Goal: Information Seeking & Learning: Learn about a topic

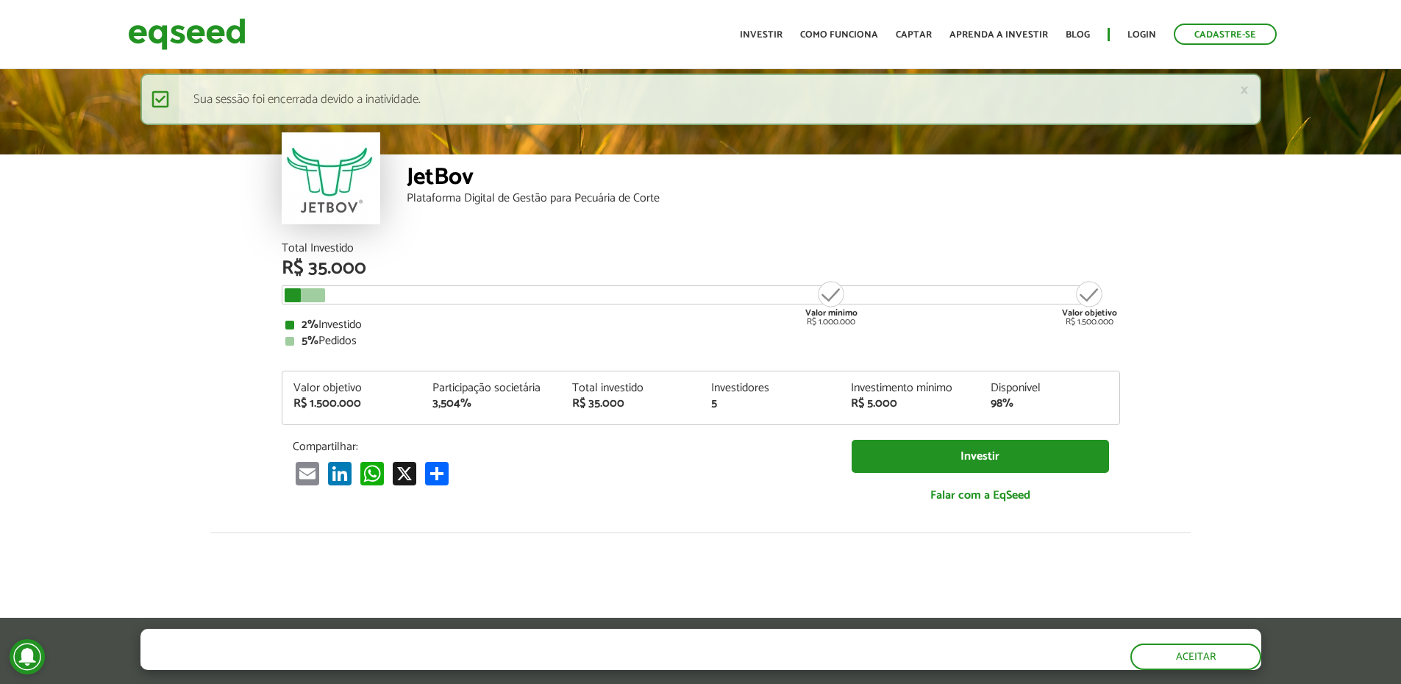
scroll to position [1818, 0]
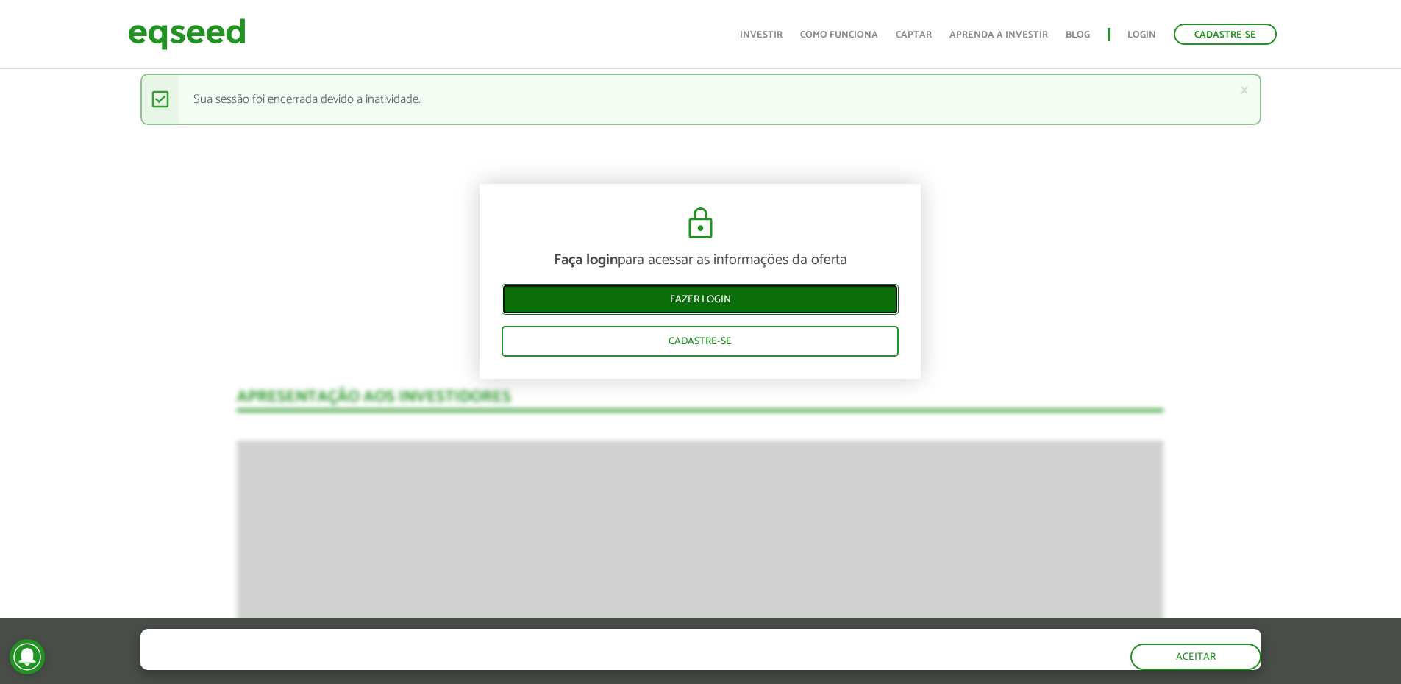
click at [712, 296] on link "Fazer login" at bounding box center [700, 299] width 397 height 31
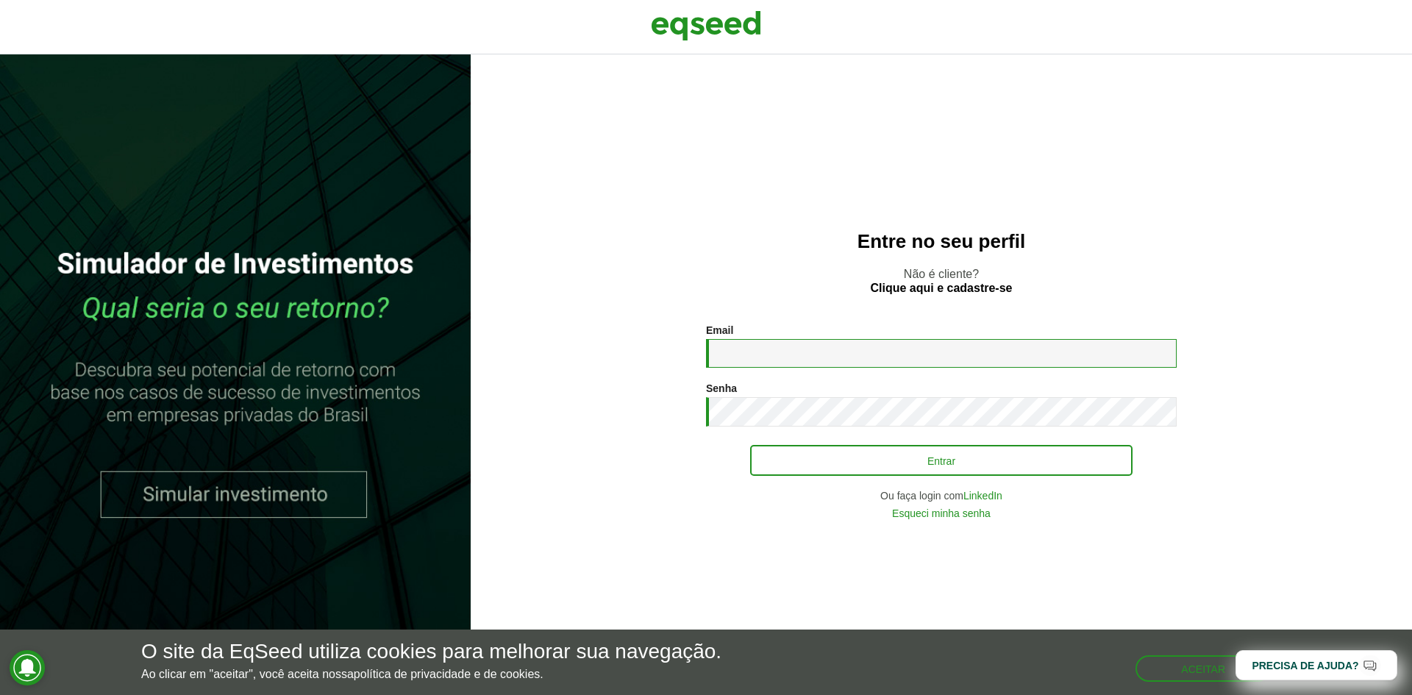
type input "**********"
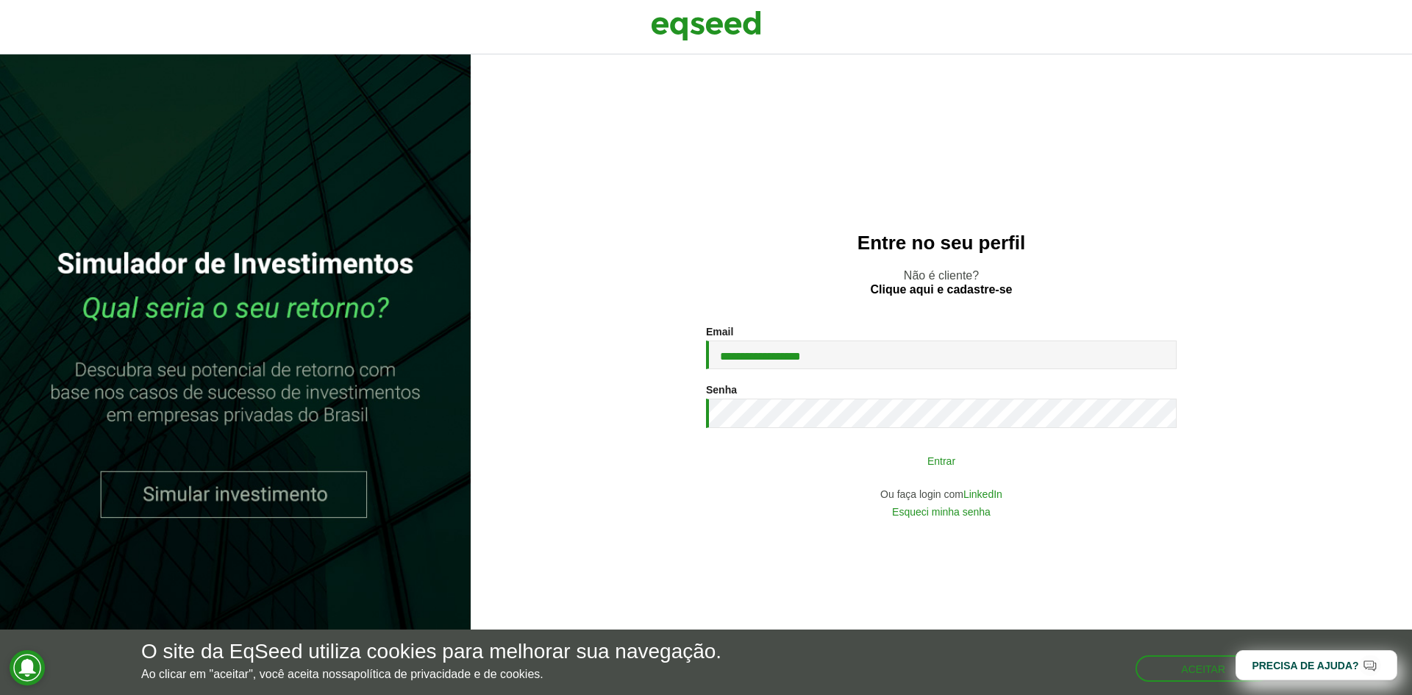
click at [886, 459] on button "Entrar" at bounding box center [941, 460] width 382 height 28
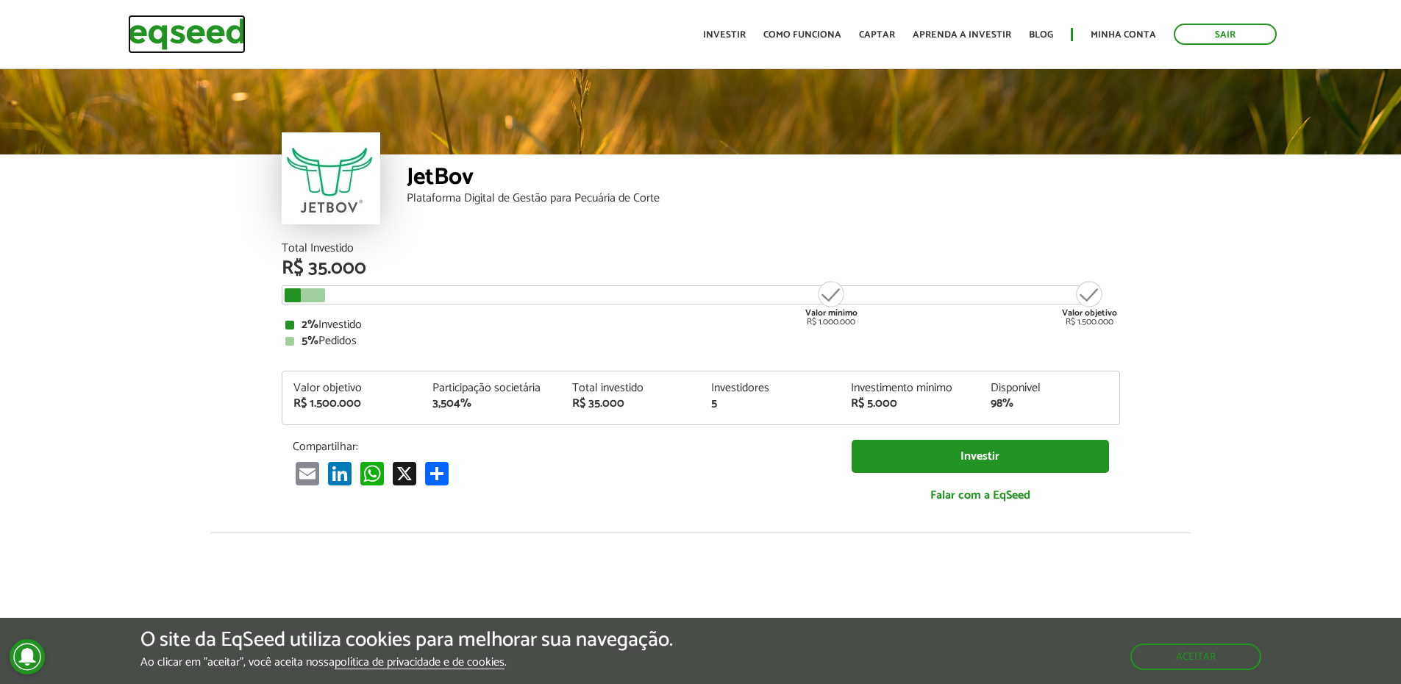
click at [223, 34] on img at bounding box center [187, 34] width 118 height 39
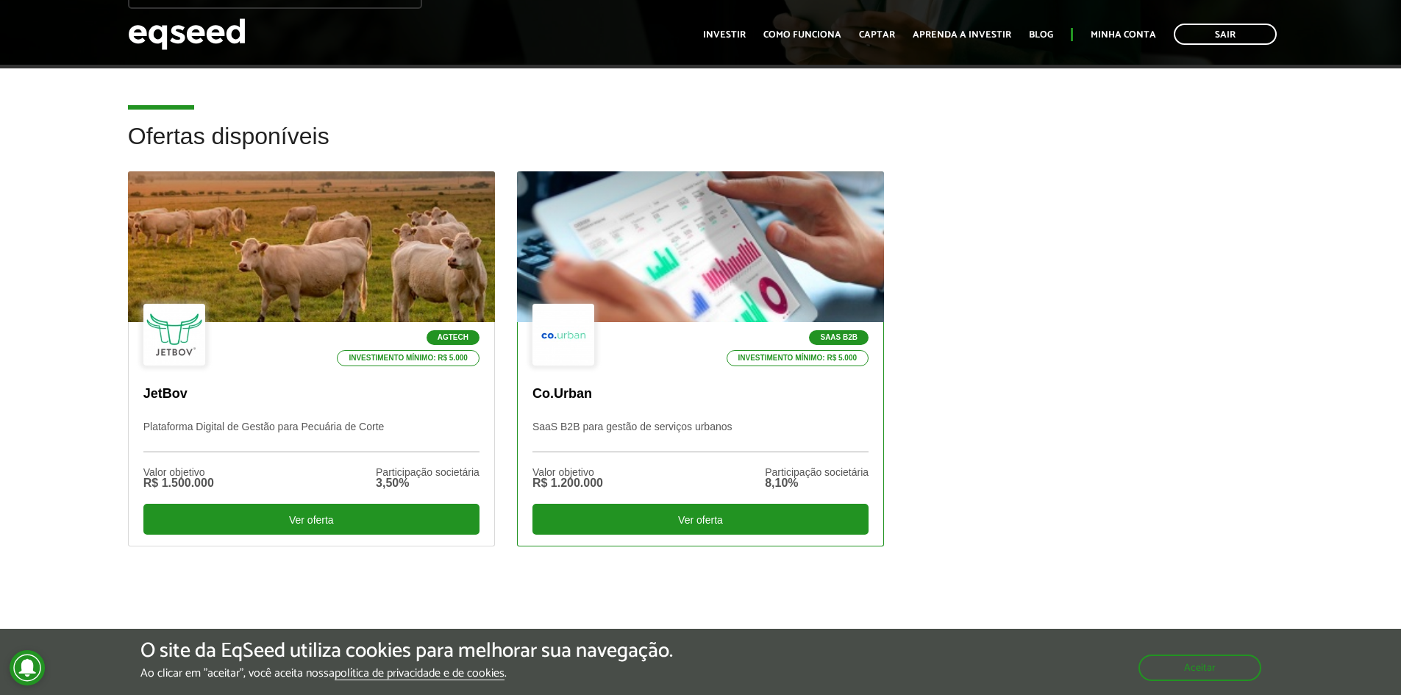
scroll to position [368, 0]
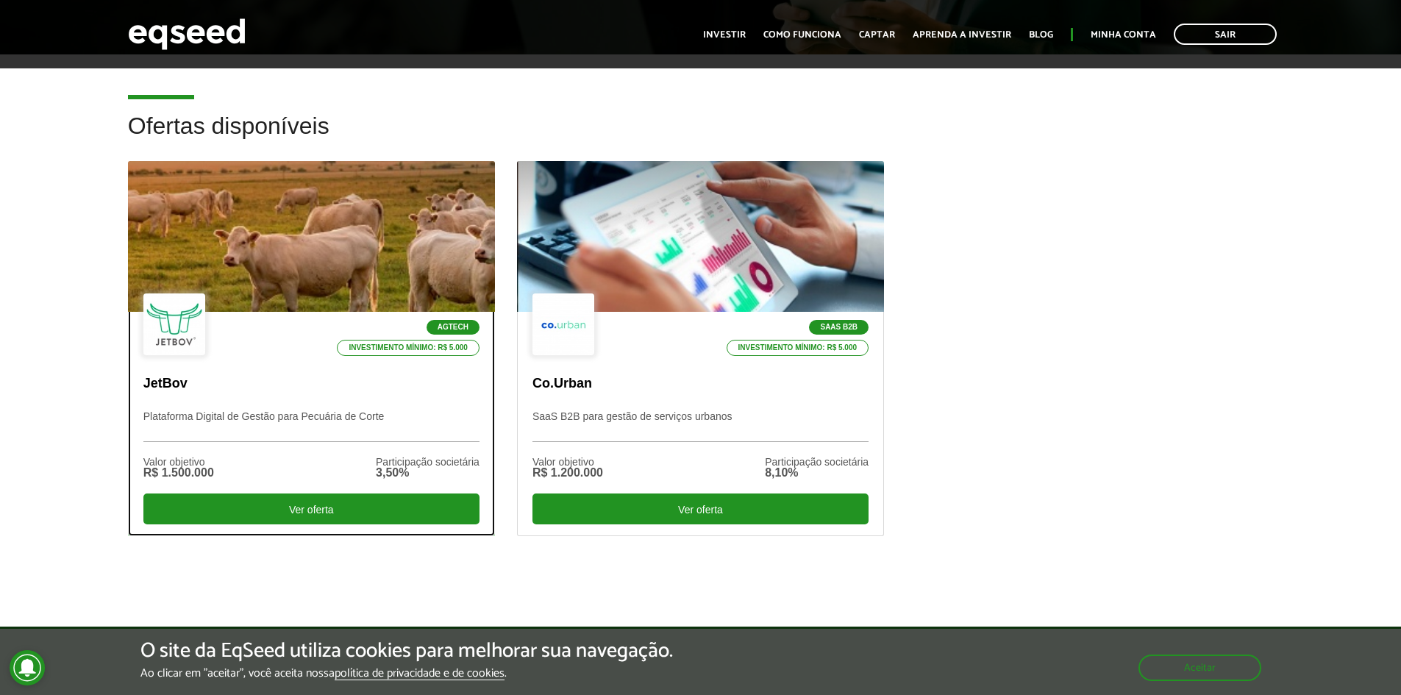
click at [276, 241] on div at bounding box center [311, 236] width 441 height 181
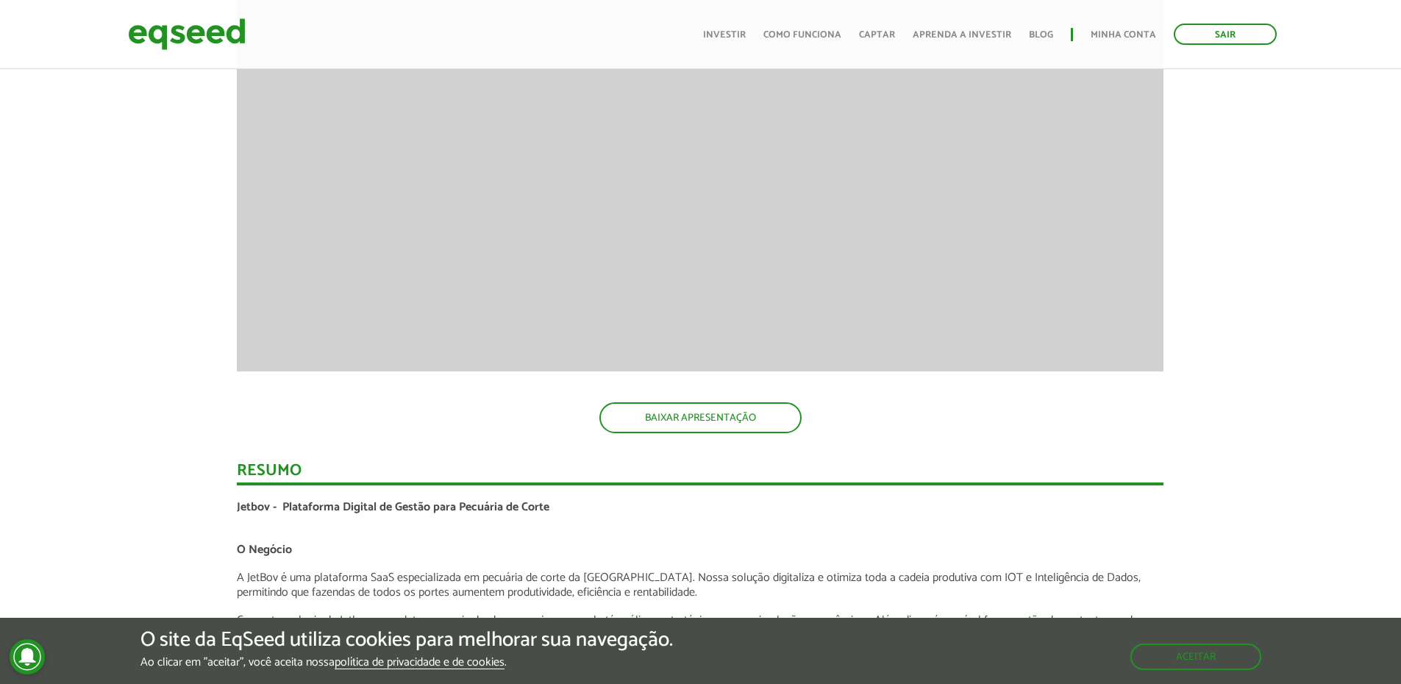
scroll to position [1912, 0]
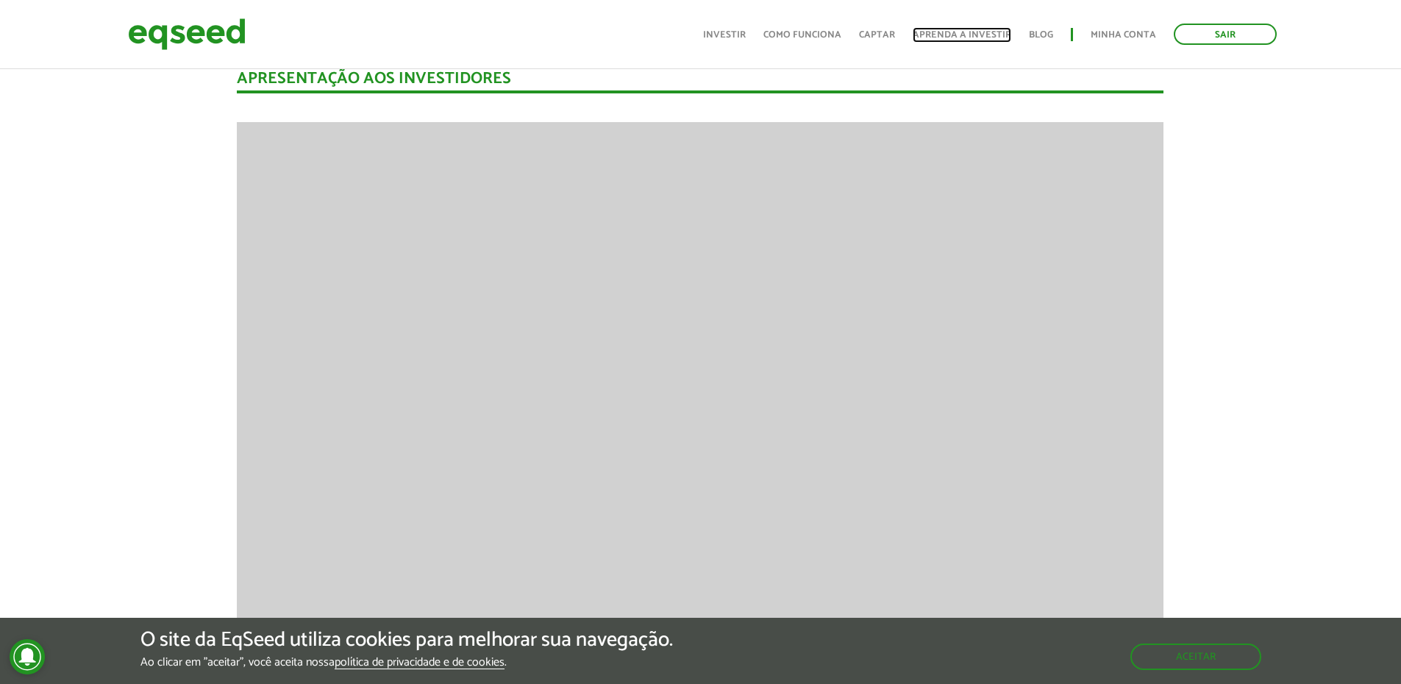
click at [989, 39] on link "Aprenda a investir" at bounding box center [962, 35] width 99 height 10
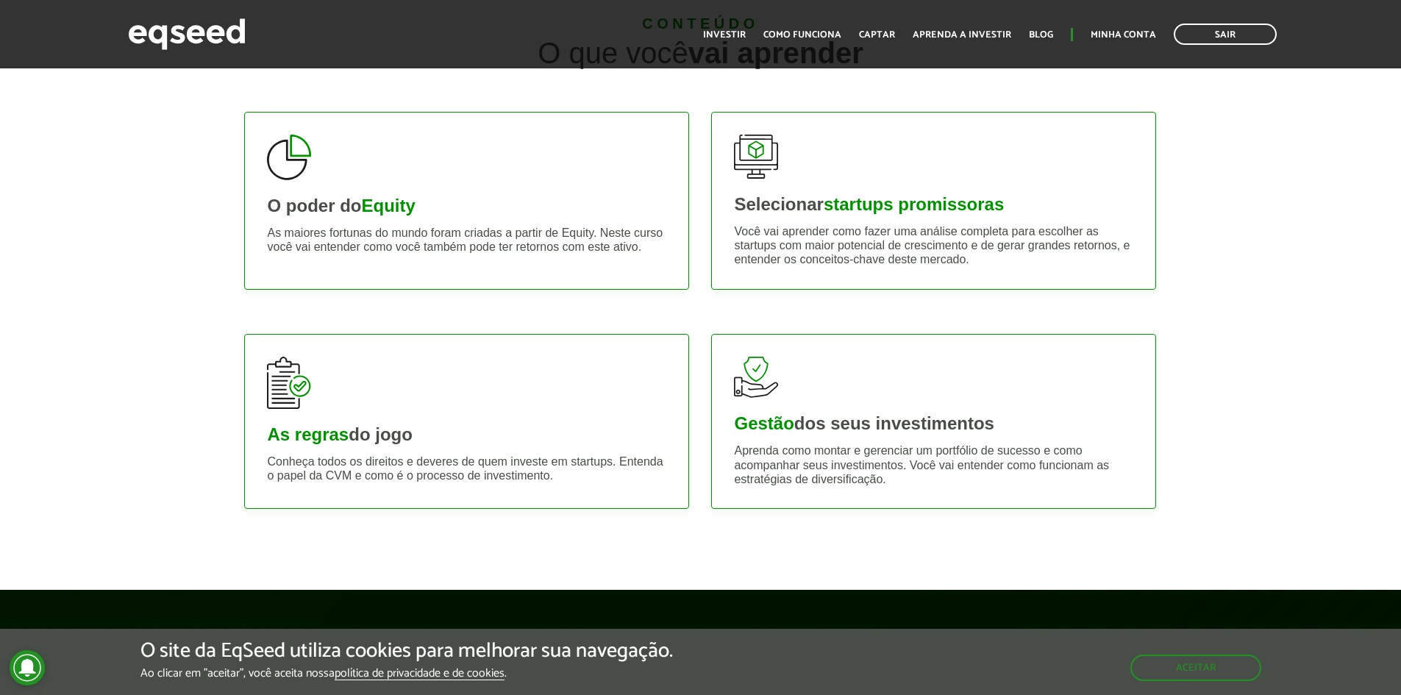
scroll to position [662, 0]
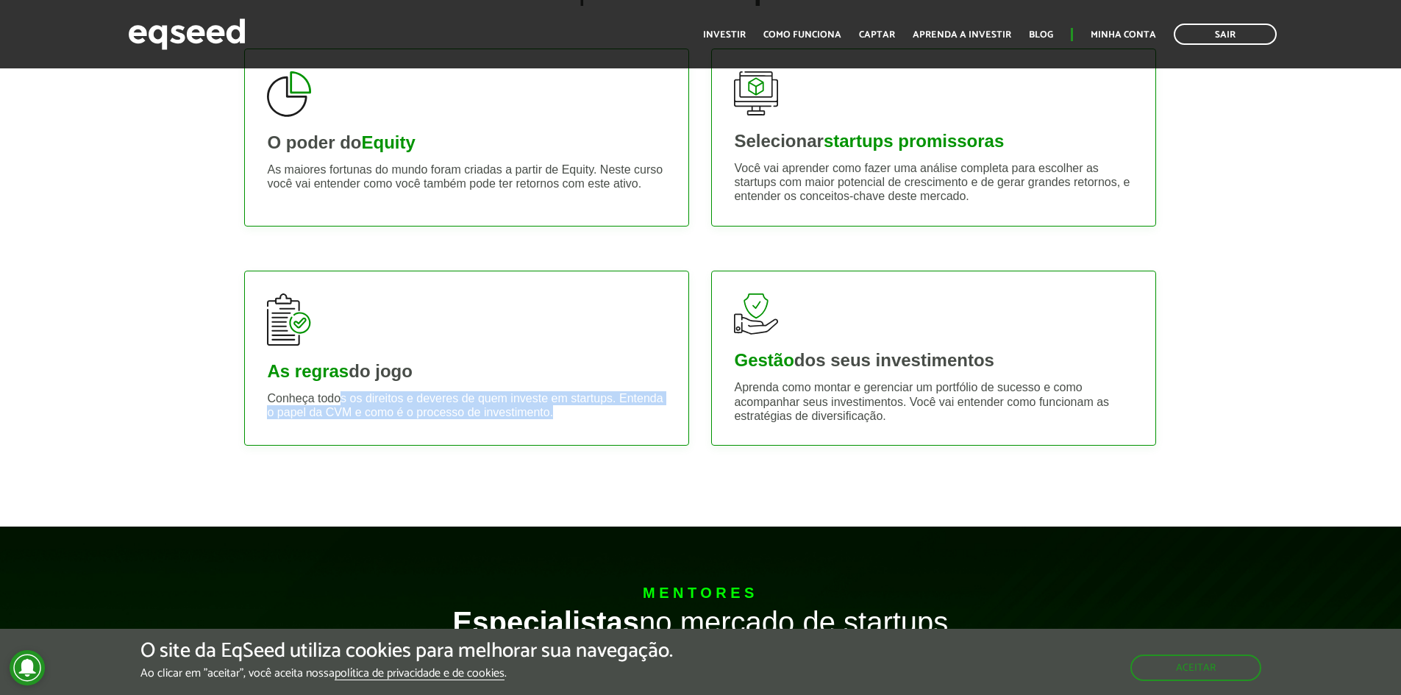
drag, startPoint x: 348, startPoint y: 402, endPoint x: 558, endPoint y: 413, distance: 209.9
click at [558, 413] on p "Conheça todos os direitos e deveres de quem investe em startups. Entenda o pape…" at bounding box center [466, 405] width 399 height 28
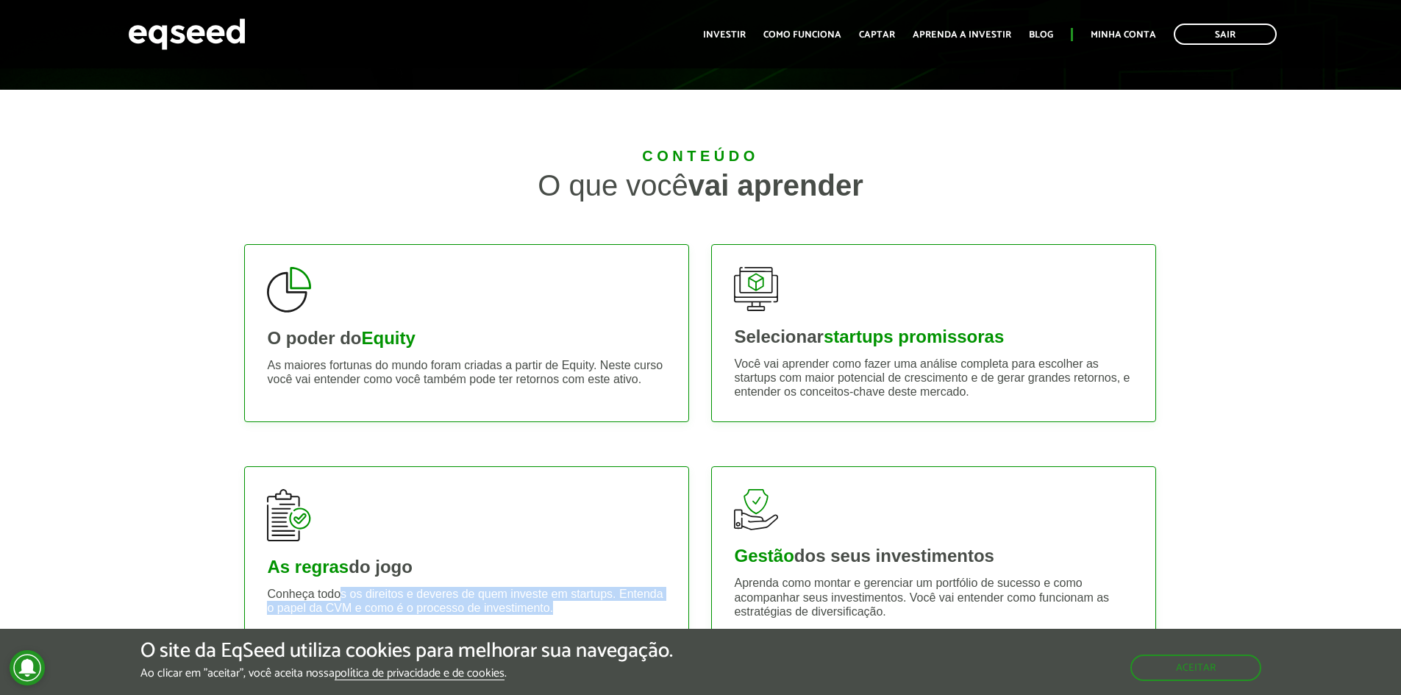
scroll to position [0, 0]
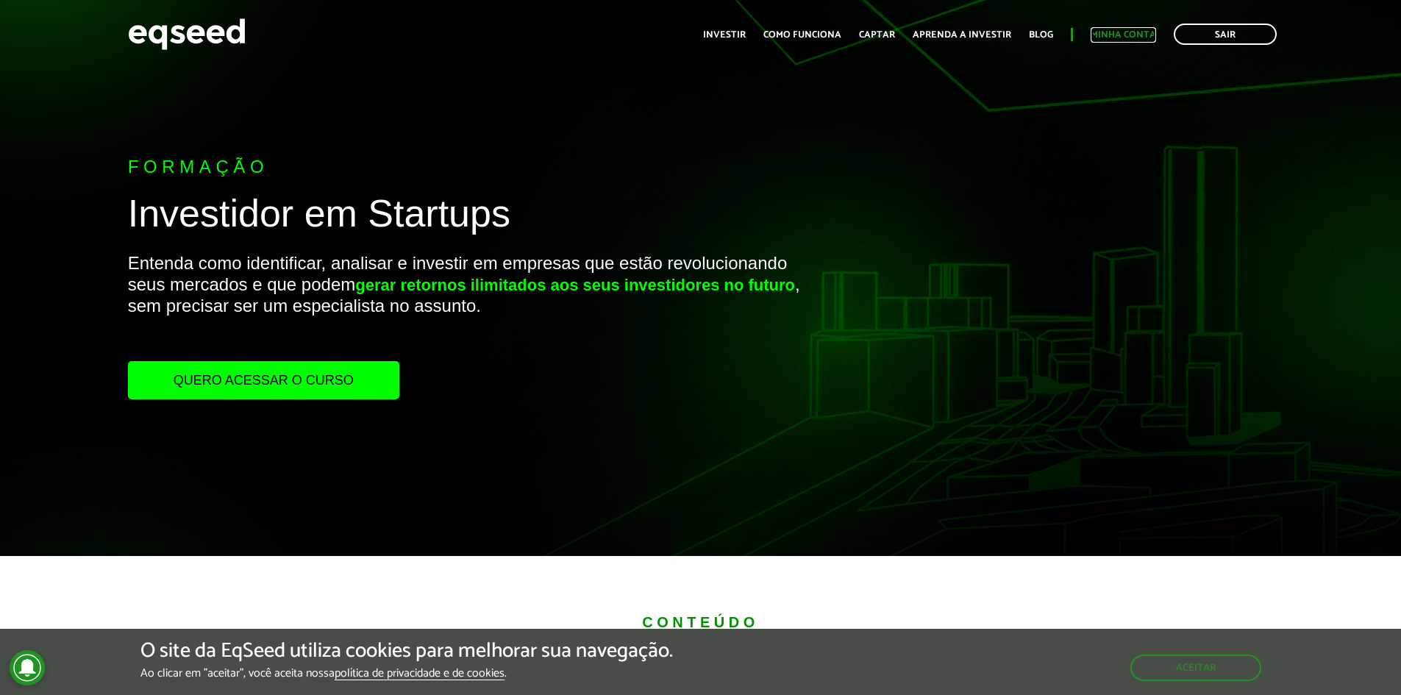
click at [1129, 30] on link "Minha conta" at bounding box center [1123, 35] width 65 height 10
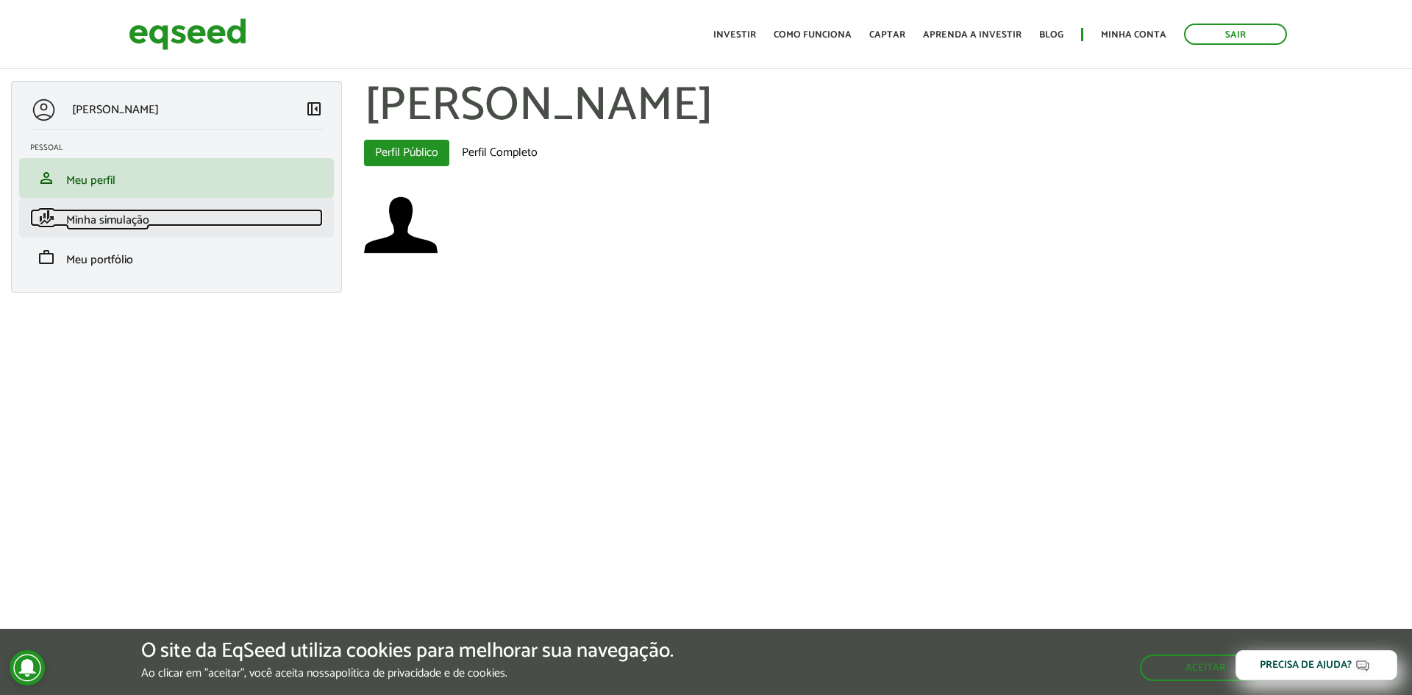
click at [135, 222] on span "Minha simulação" at bounding box center [107, 220] width 83 height 20
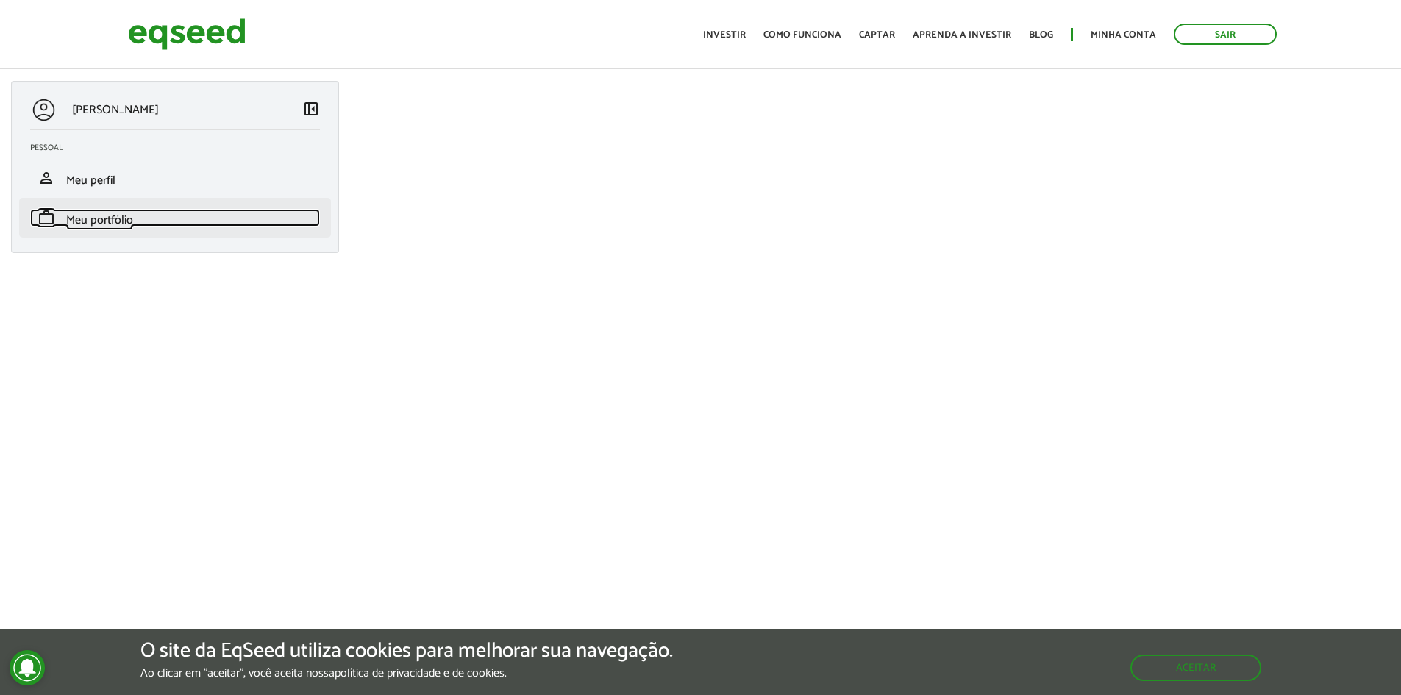
click at [120, 221] on span "Meu portfólio" at bounding box center [99, 220] width 67 height 20
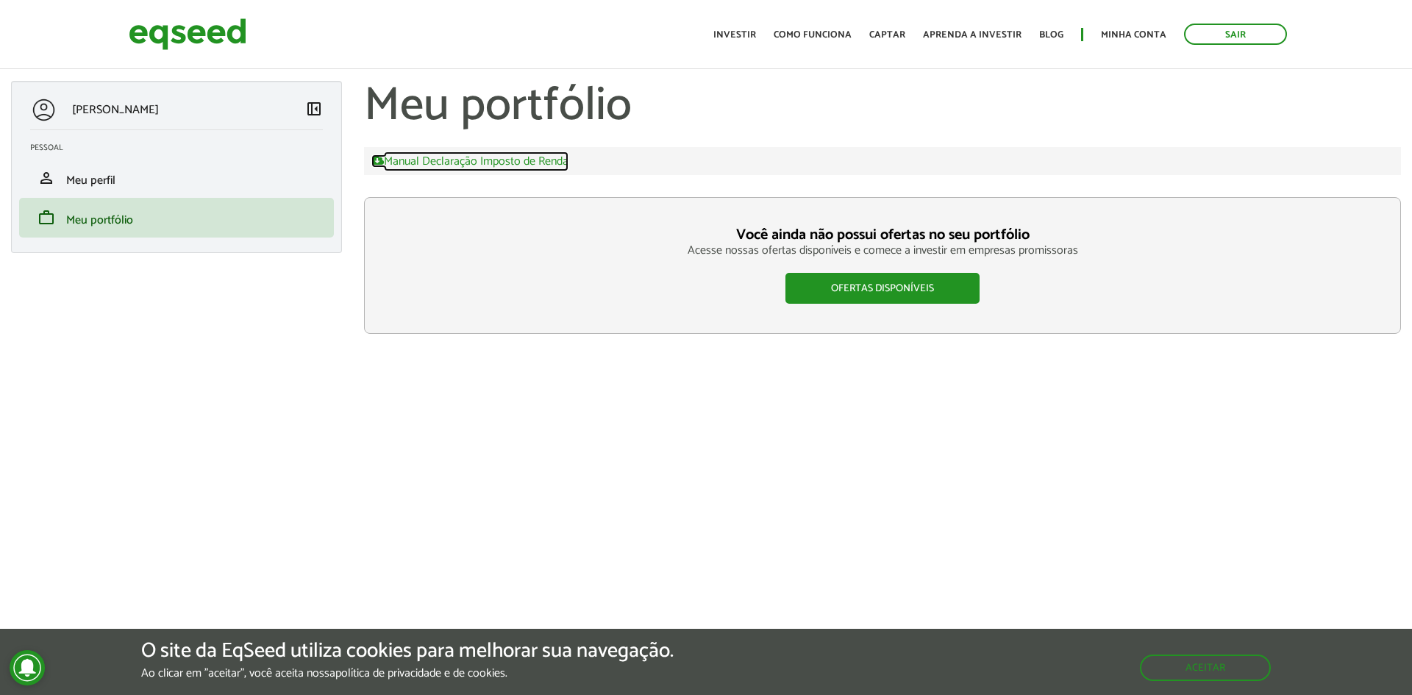
click at [499, 165] on link "Manual Declaração Imposto de Renda" at bounding box center [469, 160] width 197 height 13
click at [755, 31] on link "Investir" at bounding box center [734, 35] width 43 height 10
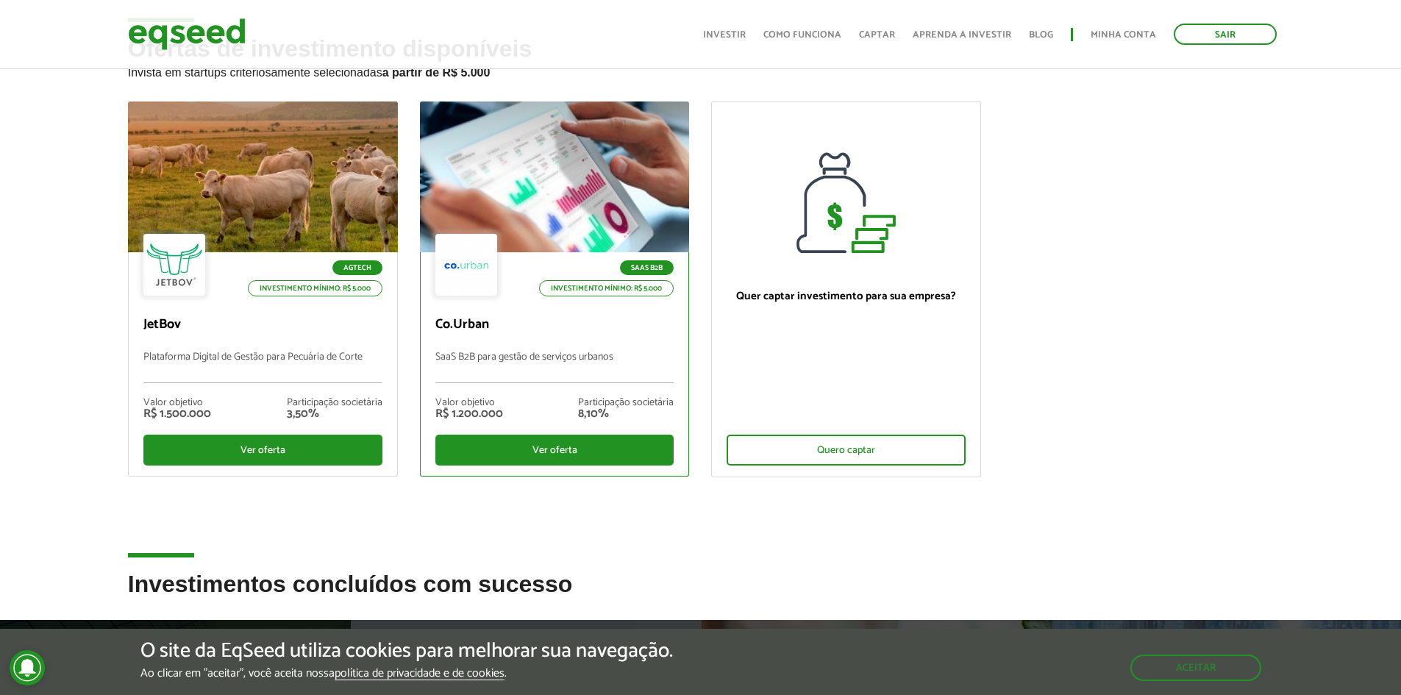
scroll to position [74, 0]
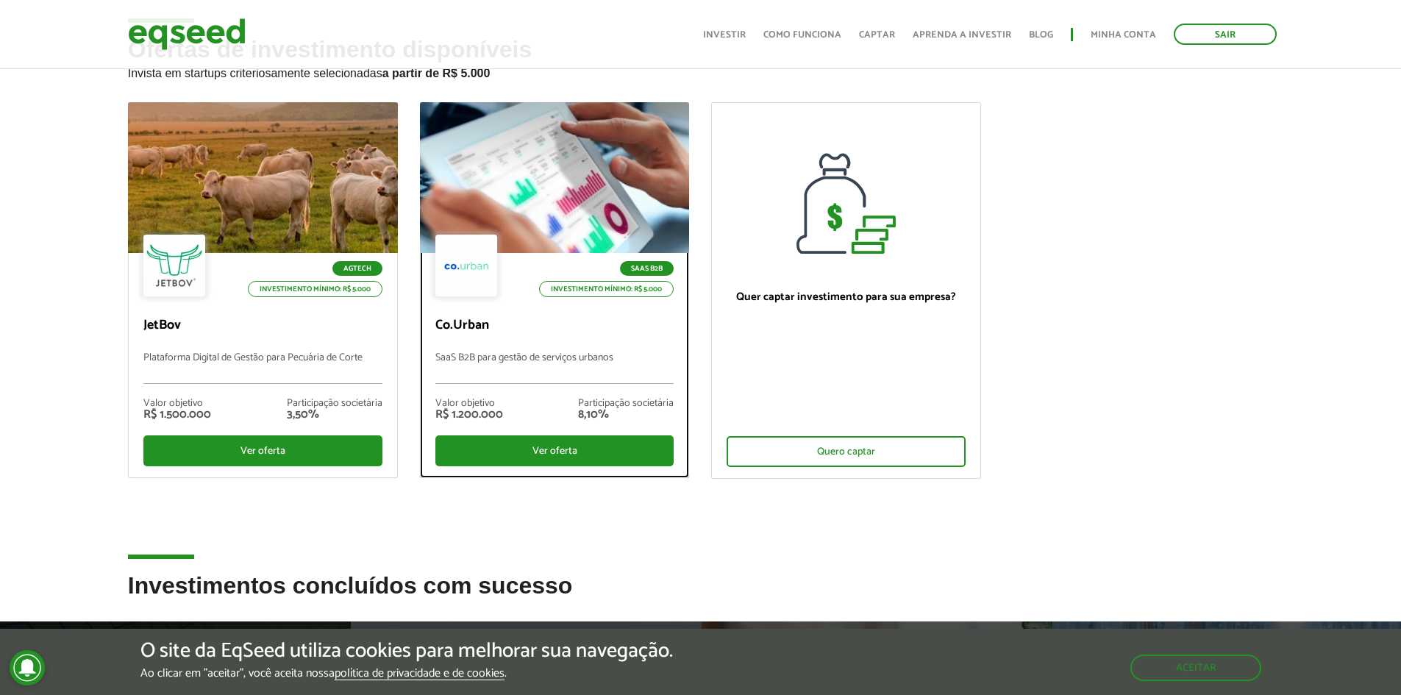
click at [506, 353] on p "SaaS B2B para gestão de serviços urbanos" at bounding box center [554, 368] width 239 height 32
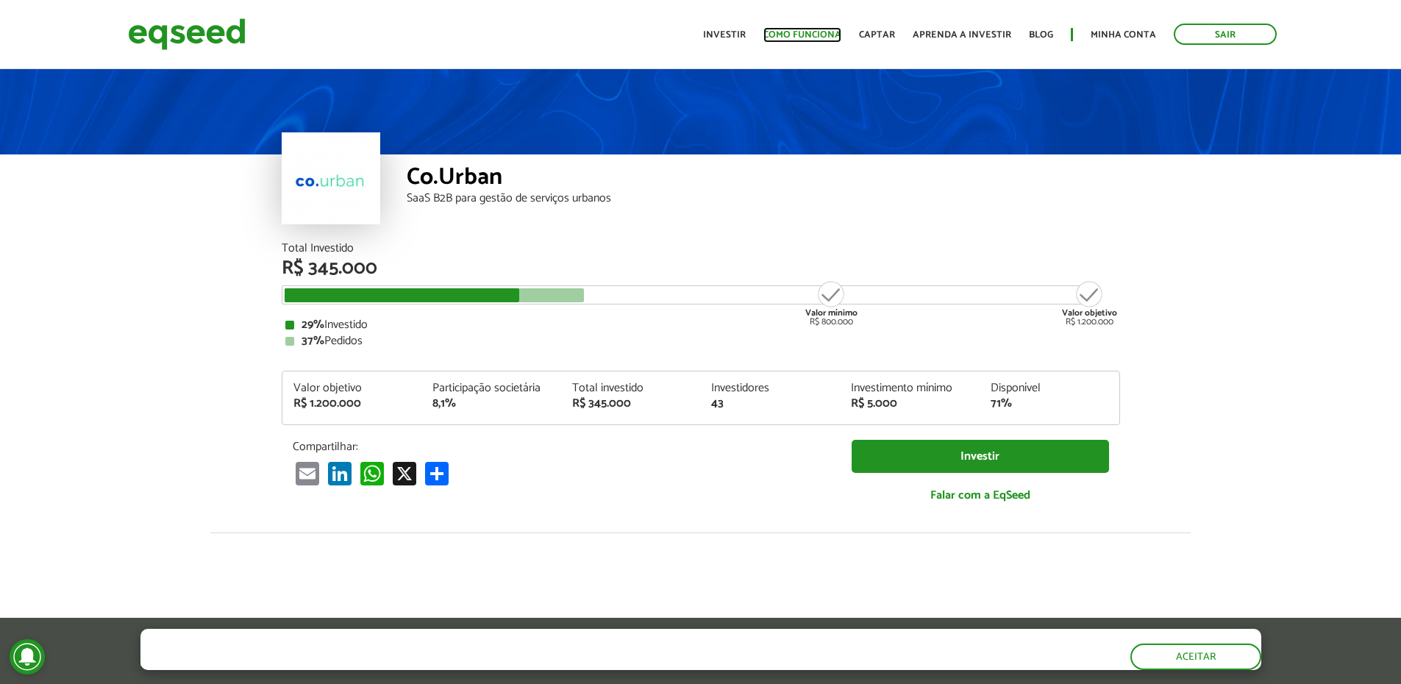
click at [808, 35] on link "Como funciona" at bounding box center [802, 35] width 78 height 10
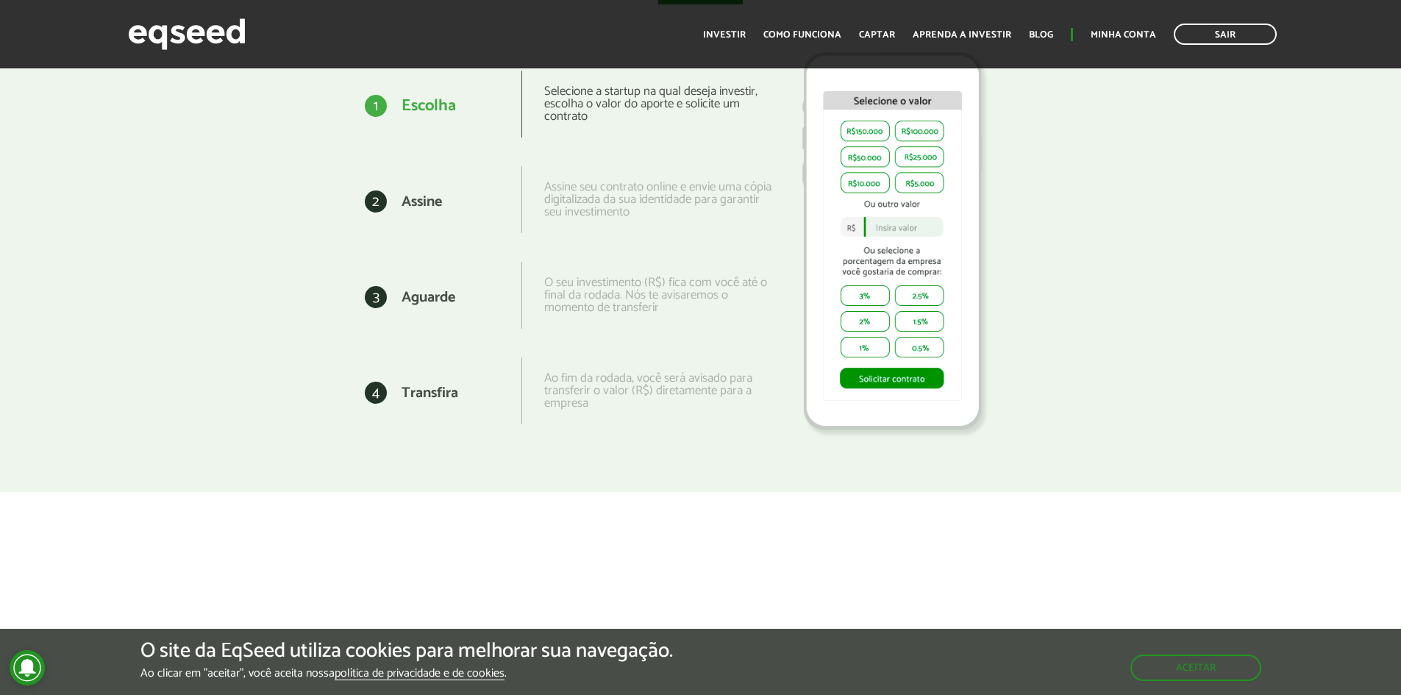
scroll to position [1986, 0]
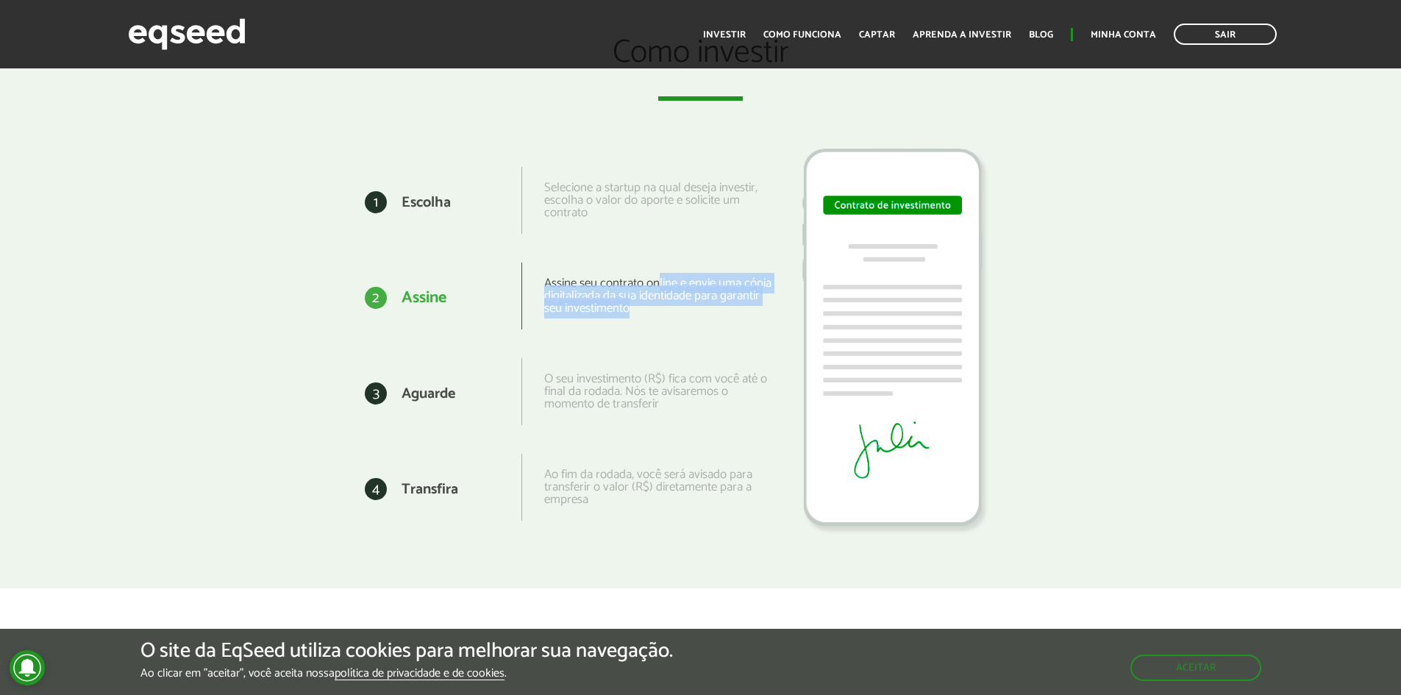
drag, startPoint x: 669, startPoint y: 285, endPoint x: 674, endPoint y: 312, distance: 27.6
click at [674, 312] on div "Assine seu contrato online e envie uma cópia digitalizada da sua identidade par…" at bounding box center [646, 296] width 251 height 67
click at [713, 308] on div "Assine seu contrato online e envie uma cópia digitalizada da sua identidade par…" at bounding box center [646, 296] width 251 height 67
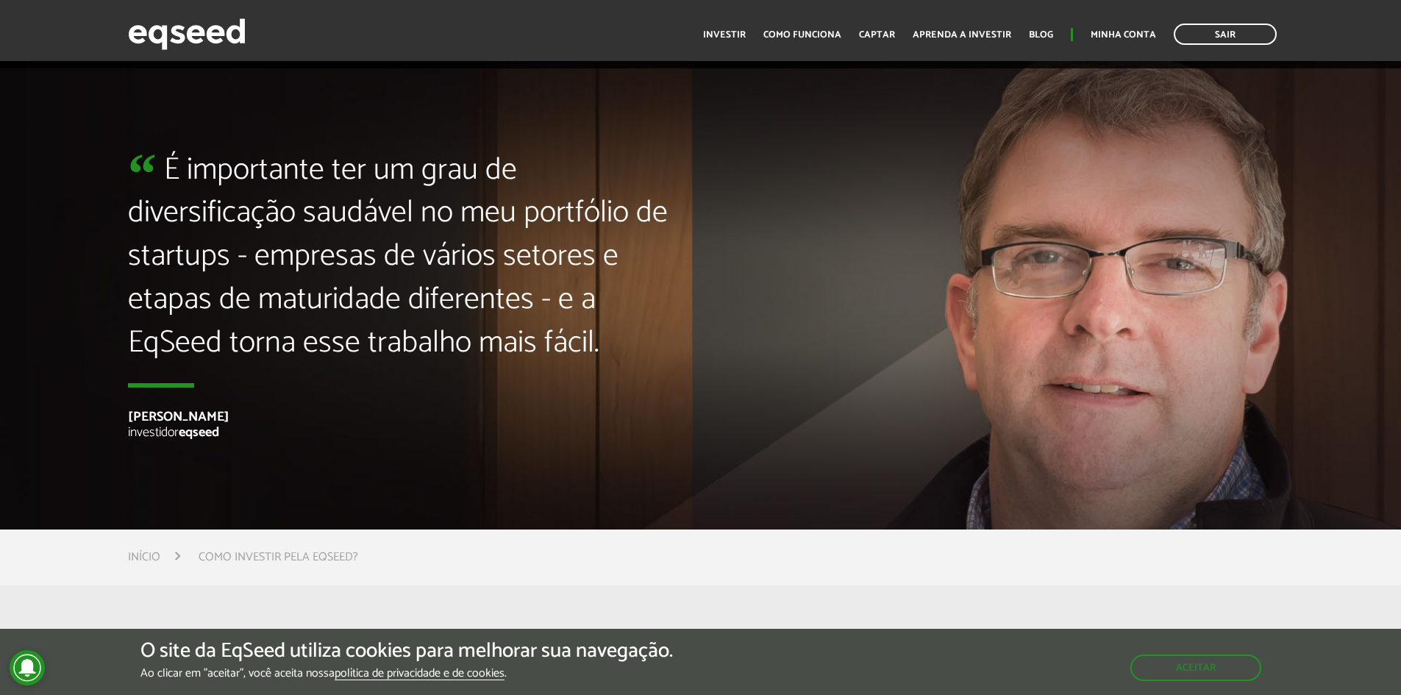
scroll to position [3604, 0]
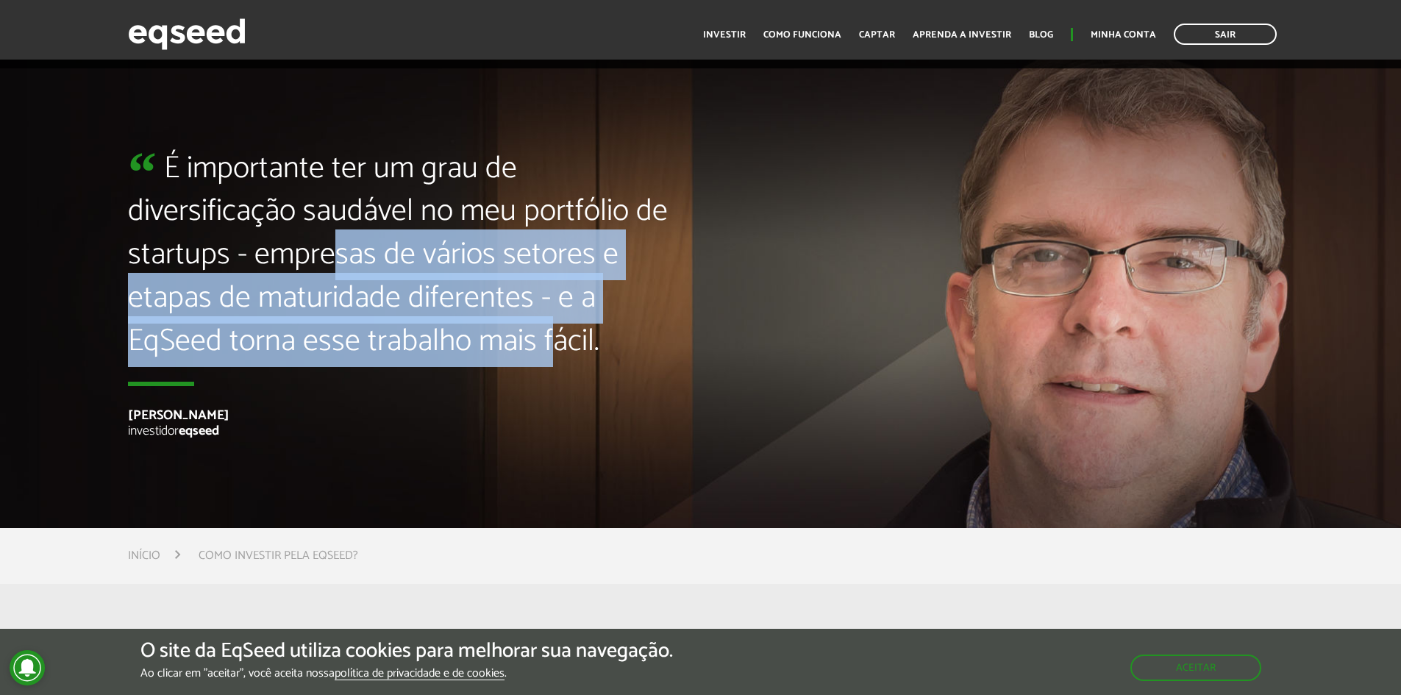
drag, startPoint x: 341, startPoint y: 253, endPoint x: 549, endPoint y: 333, distance: 223.1
click at [549, 333] on blockquote "É importante ter um grau de diversificação saudável no meu portfólio de startup…" at bounding box center [409, 267] width 562 height 238
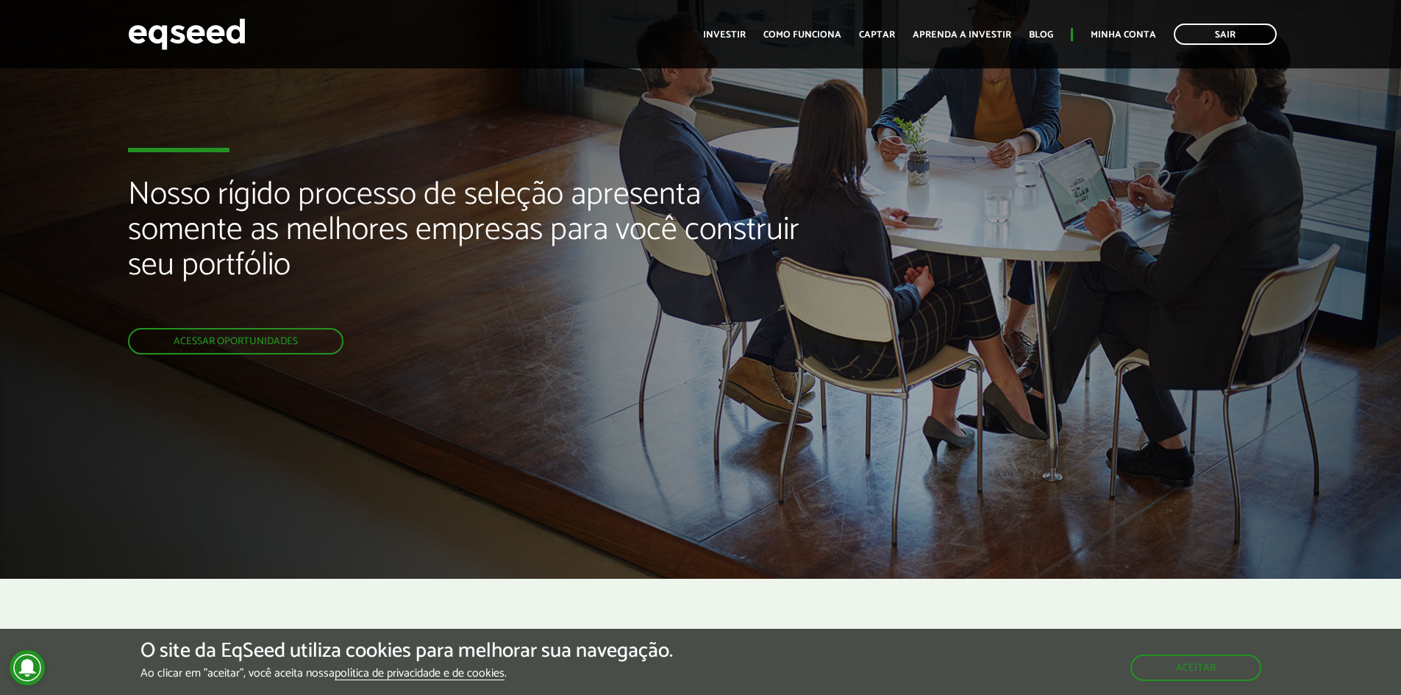
scroll to position [0, 0]
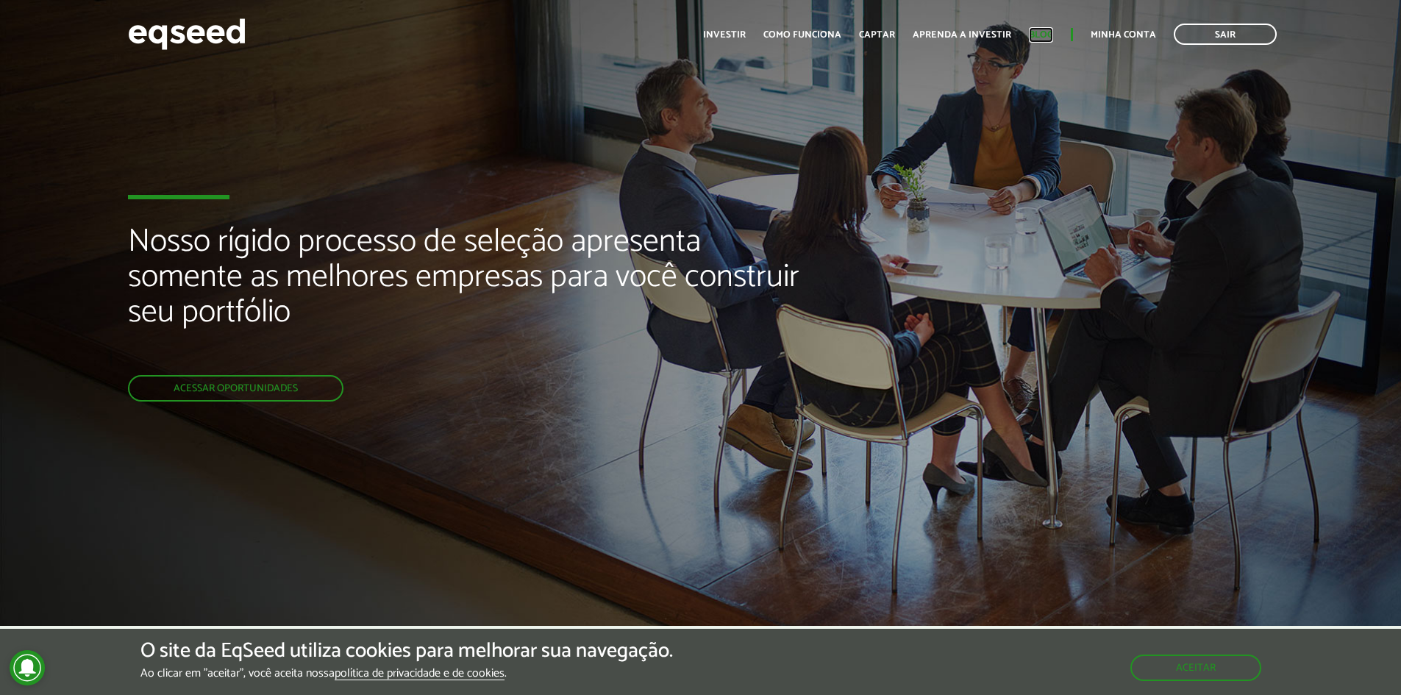
click at [1047, 32] on link "Blog" at bounding box center [1041, 35] width 24 height 10
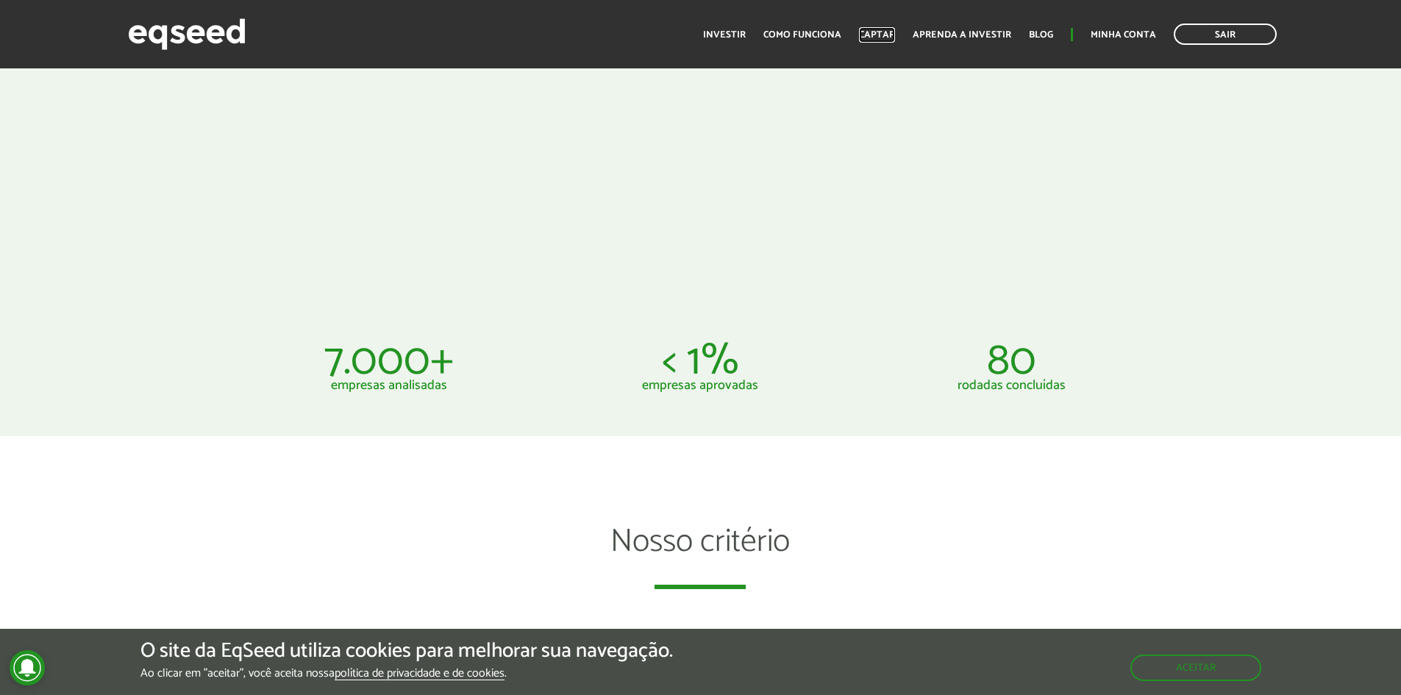
scroll to position [883, 0]
click at [1008, 370] on p "80" at bounding box center [1011, 361] width 289 height 35
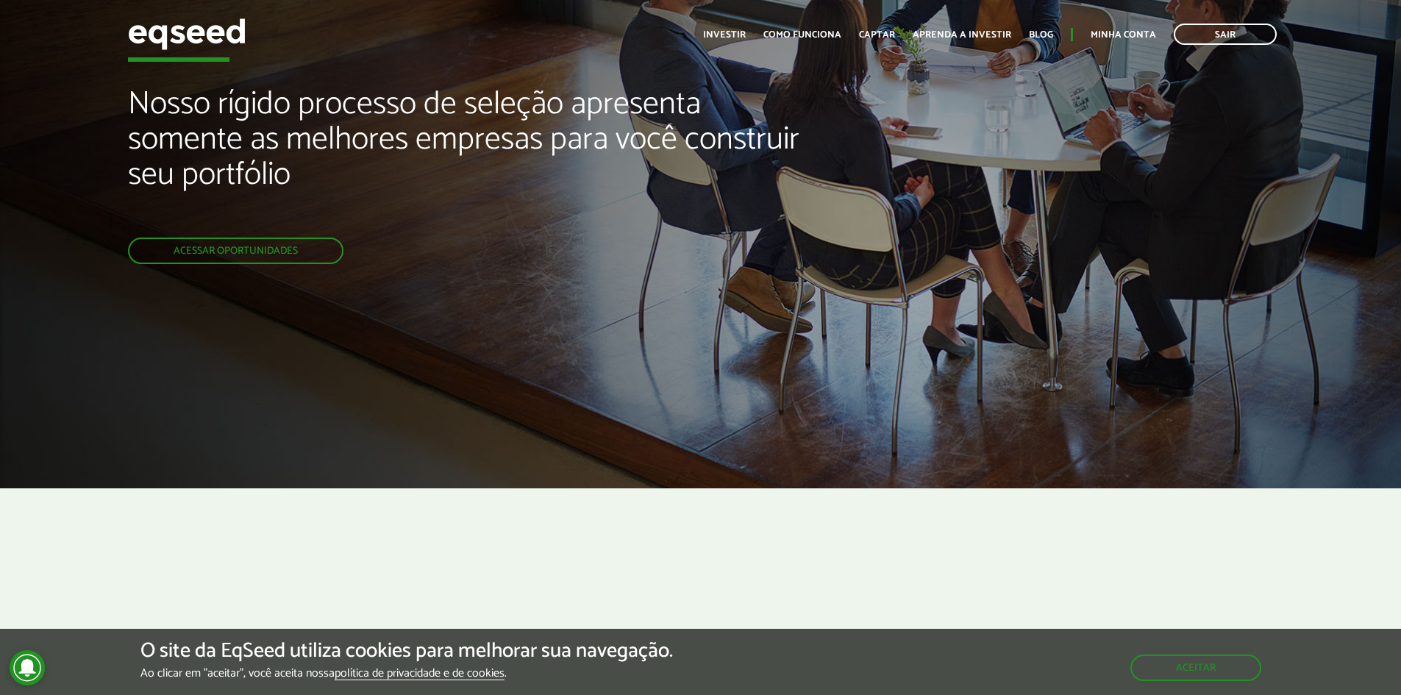
scroll to position [0, 0]
